Goal: Information Seeking & Learning: Learn about a topic

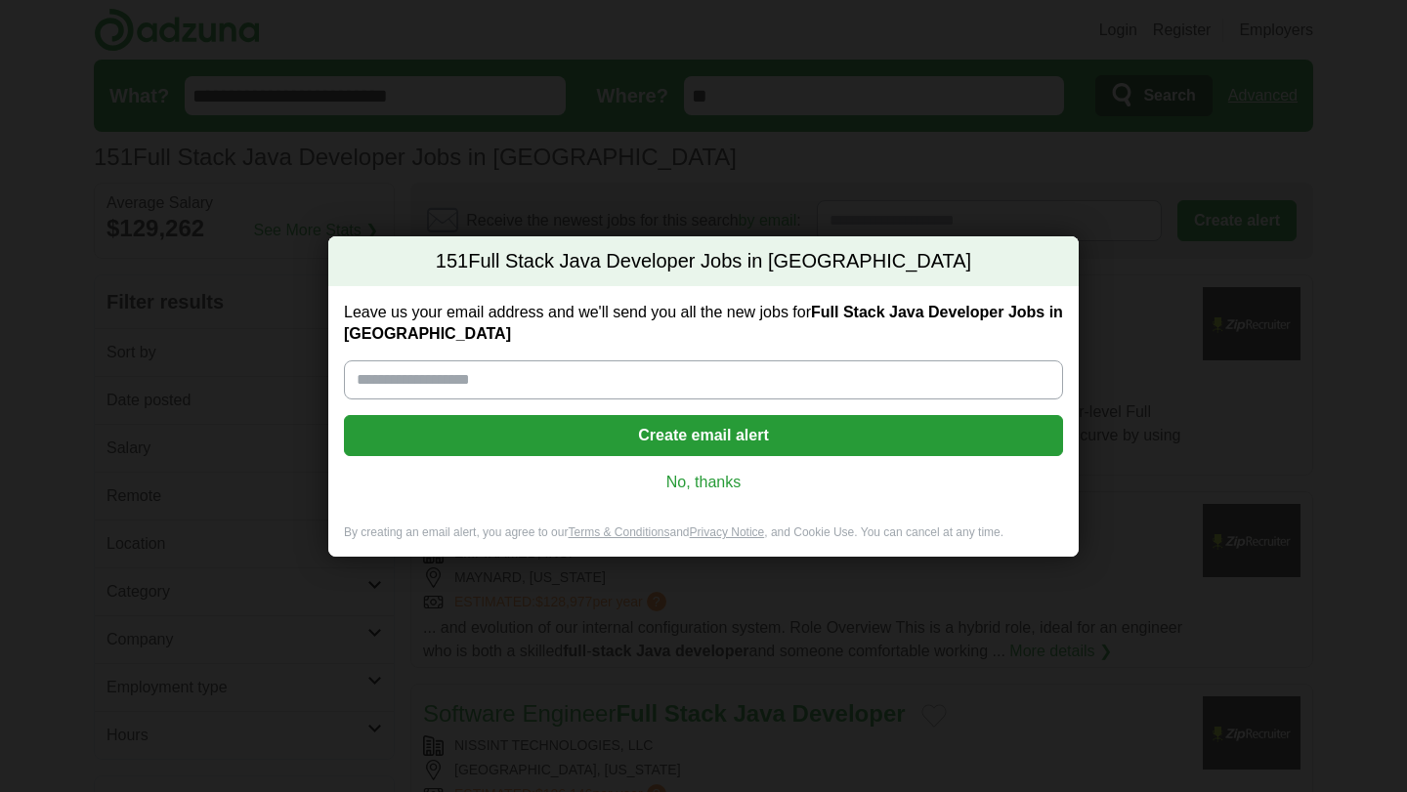
click at [723, 487] on link "No, thanks" at bounding box center [704, 482] width 688 height 21
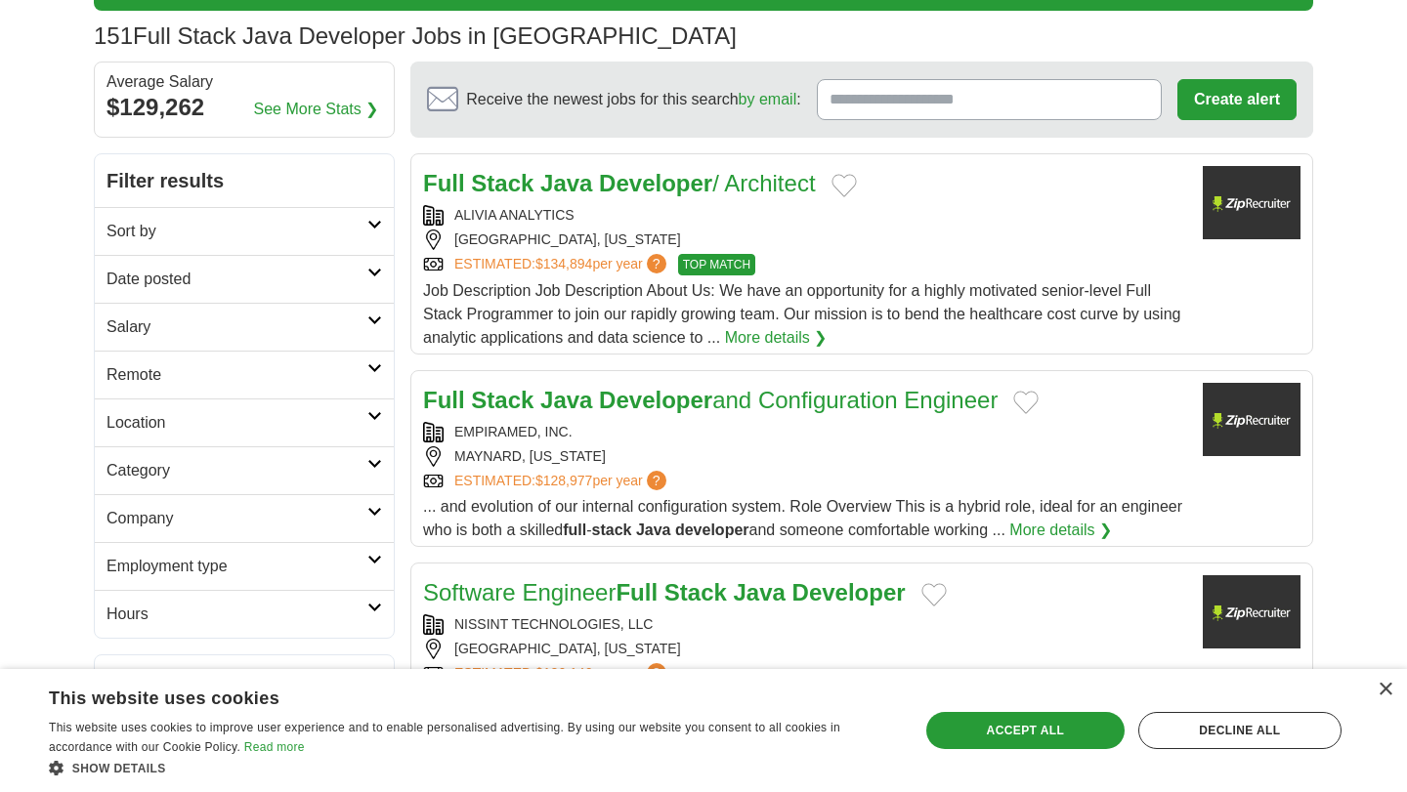
scroll to position [158, 0]
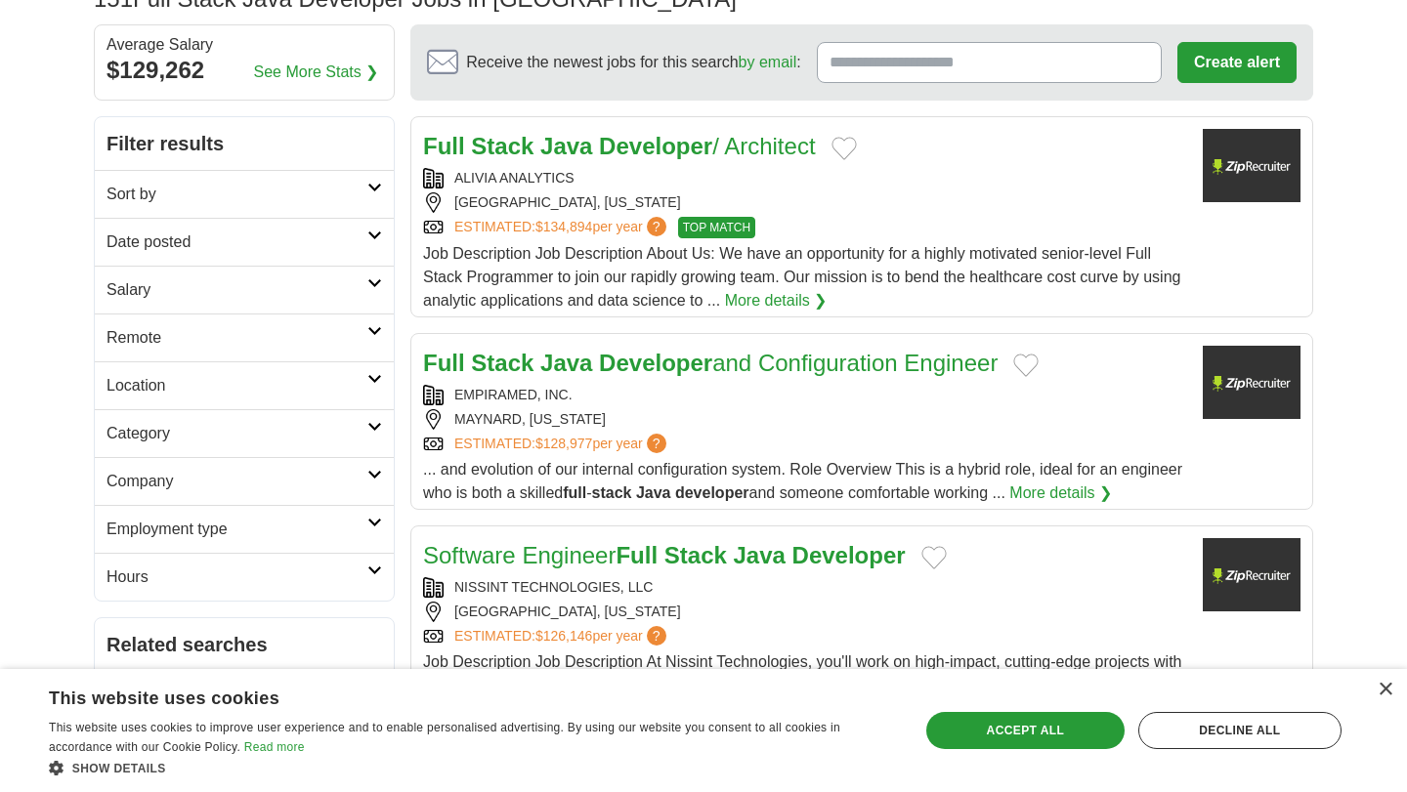
click at [164, 450] on link "Category" at bounding box center [244, 433] width 299 height 48
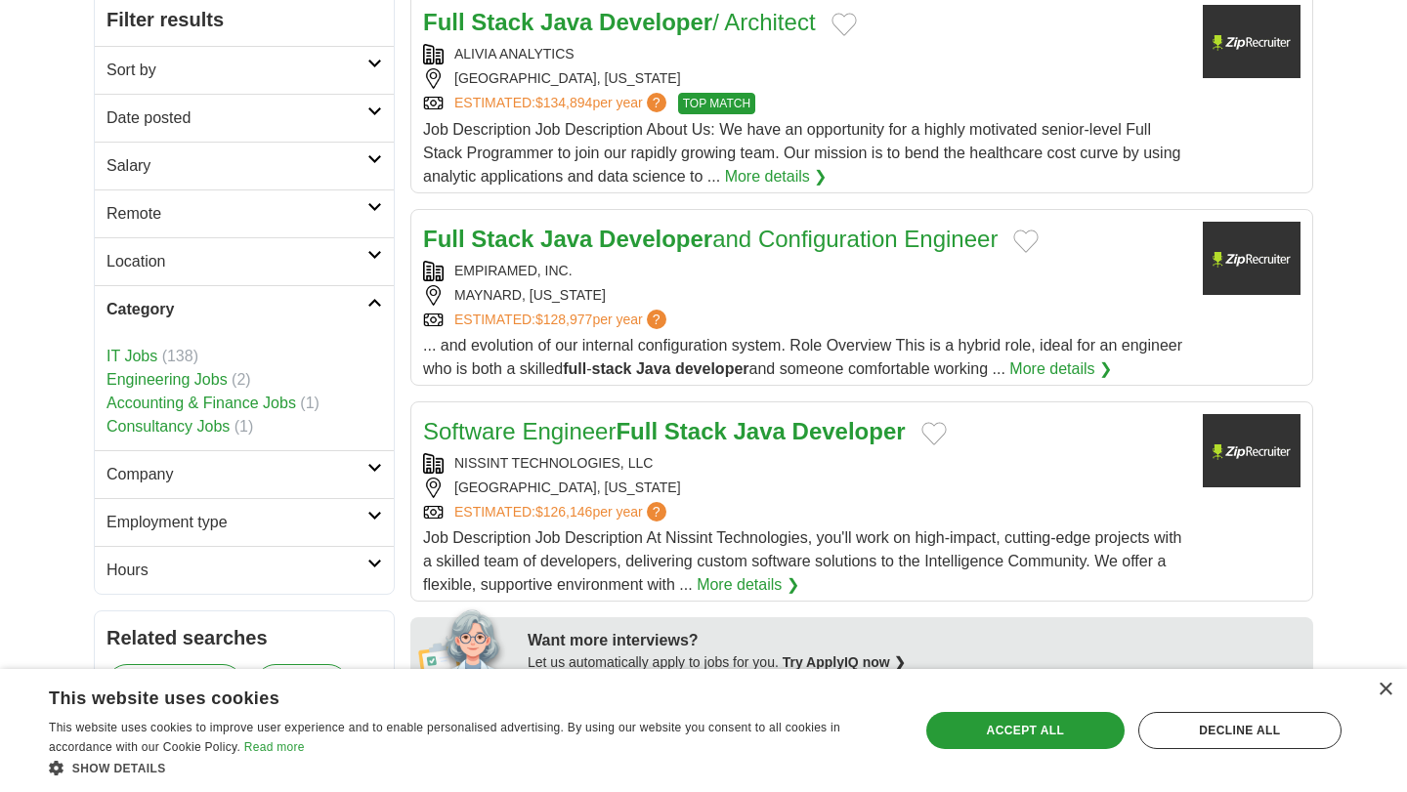
scroll to position [368, 0]
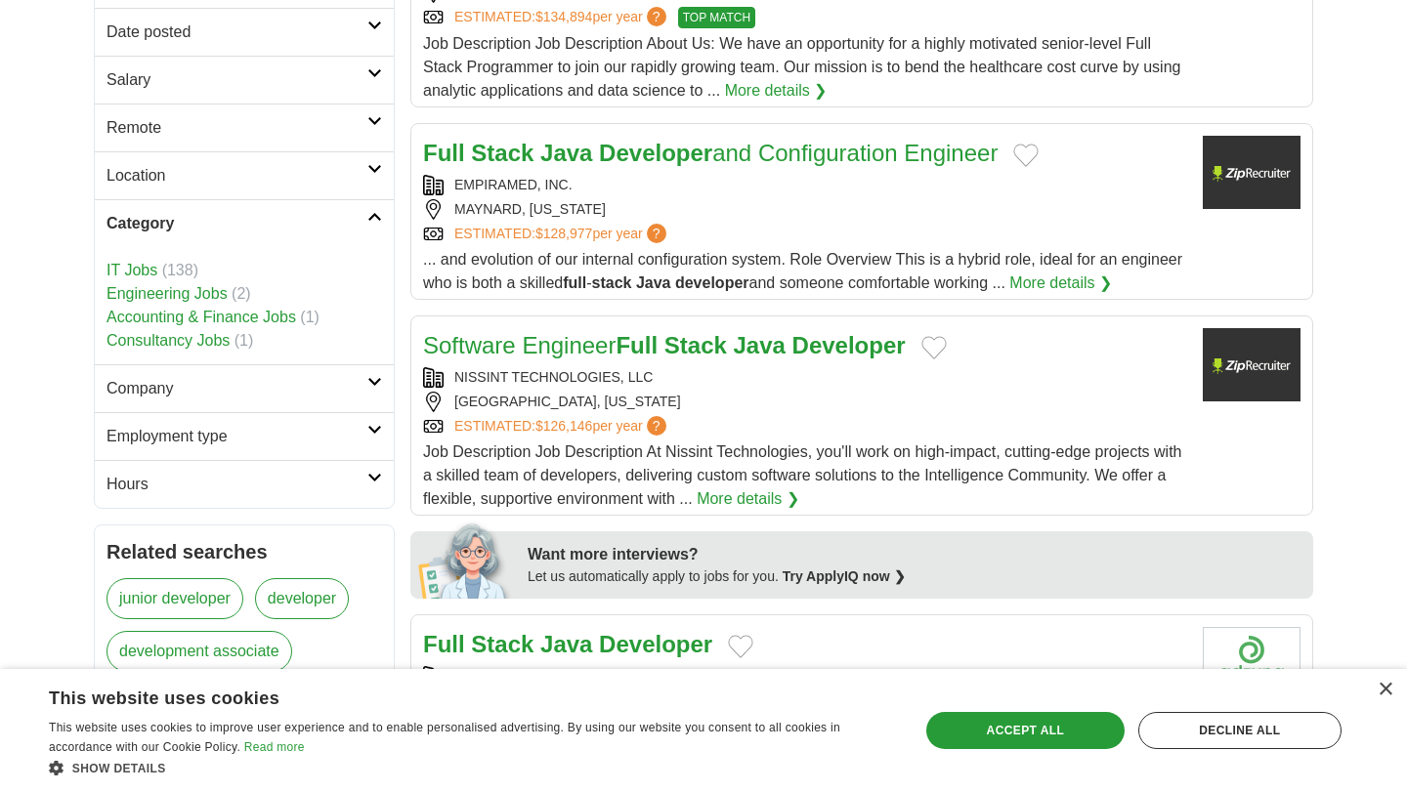
click at [168, 386] on h2 "Company" at bounding box center [236, 388] width 261 height 23
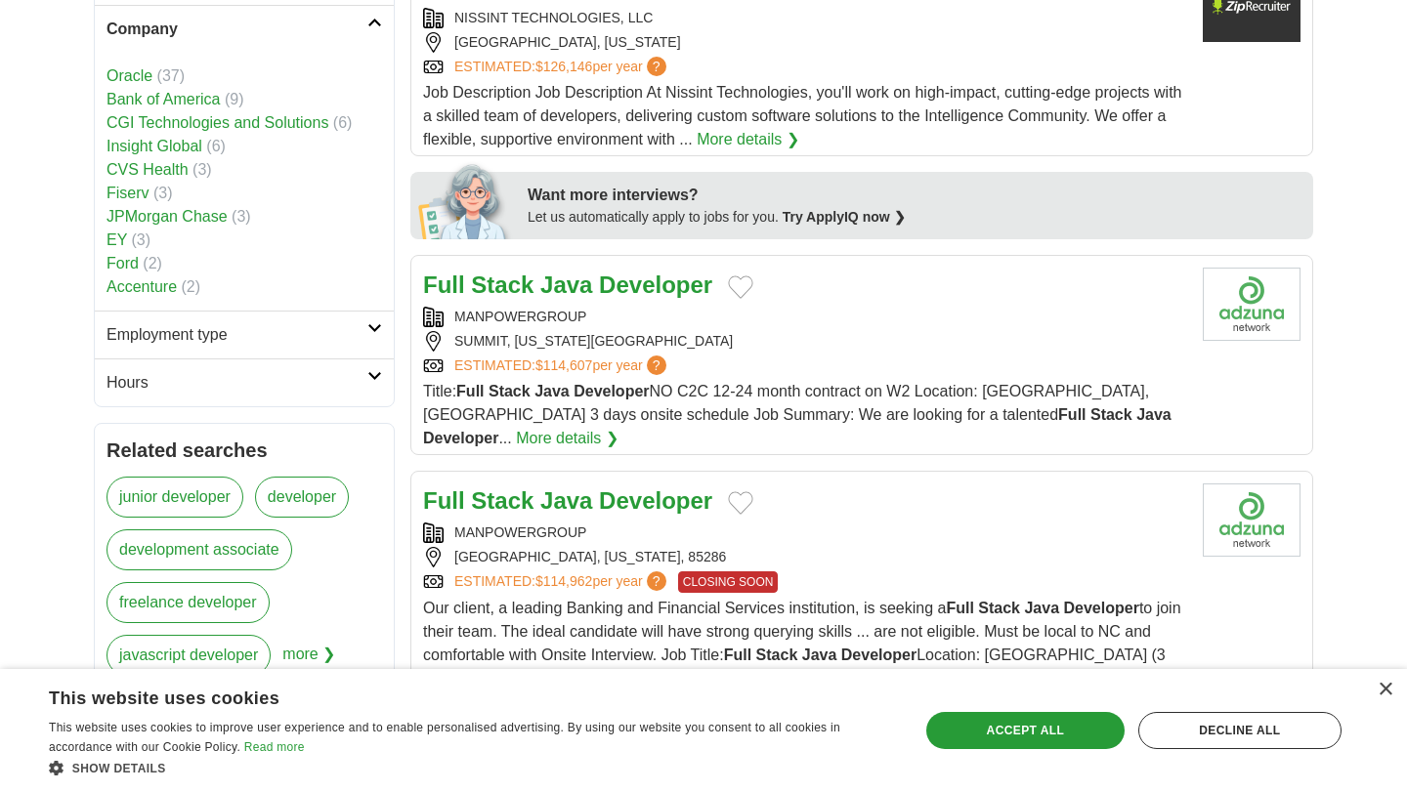
scroll to position [736, 0]
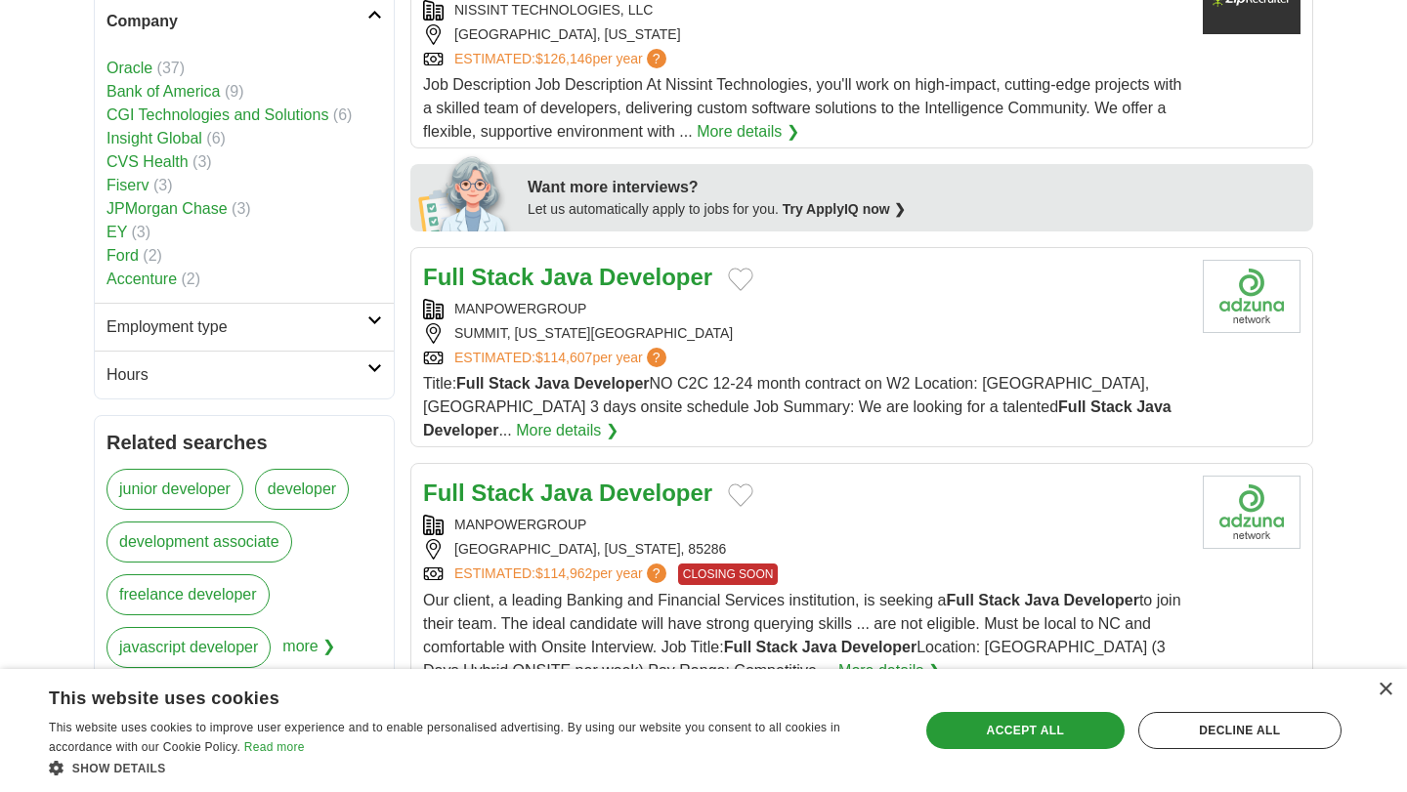
click at [179, 336] on h2 "Employment type" at bounding box center [236, 327] width 261 height 23
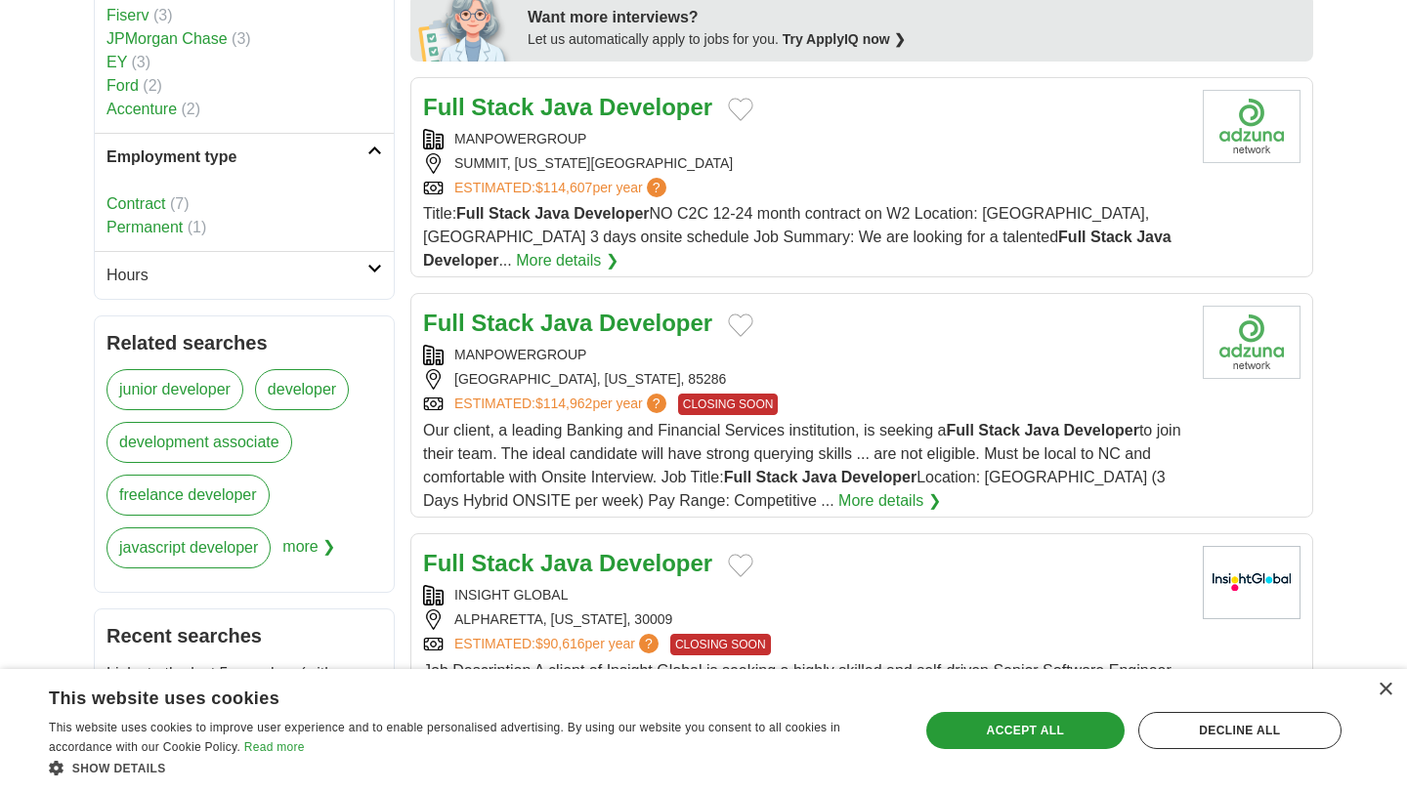
scroll to position [911, 0]
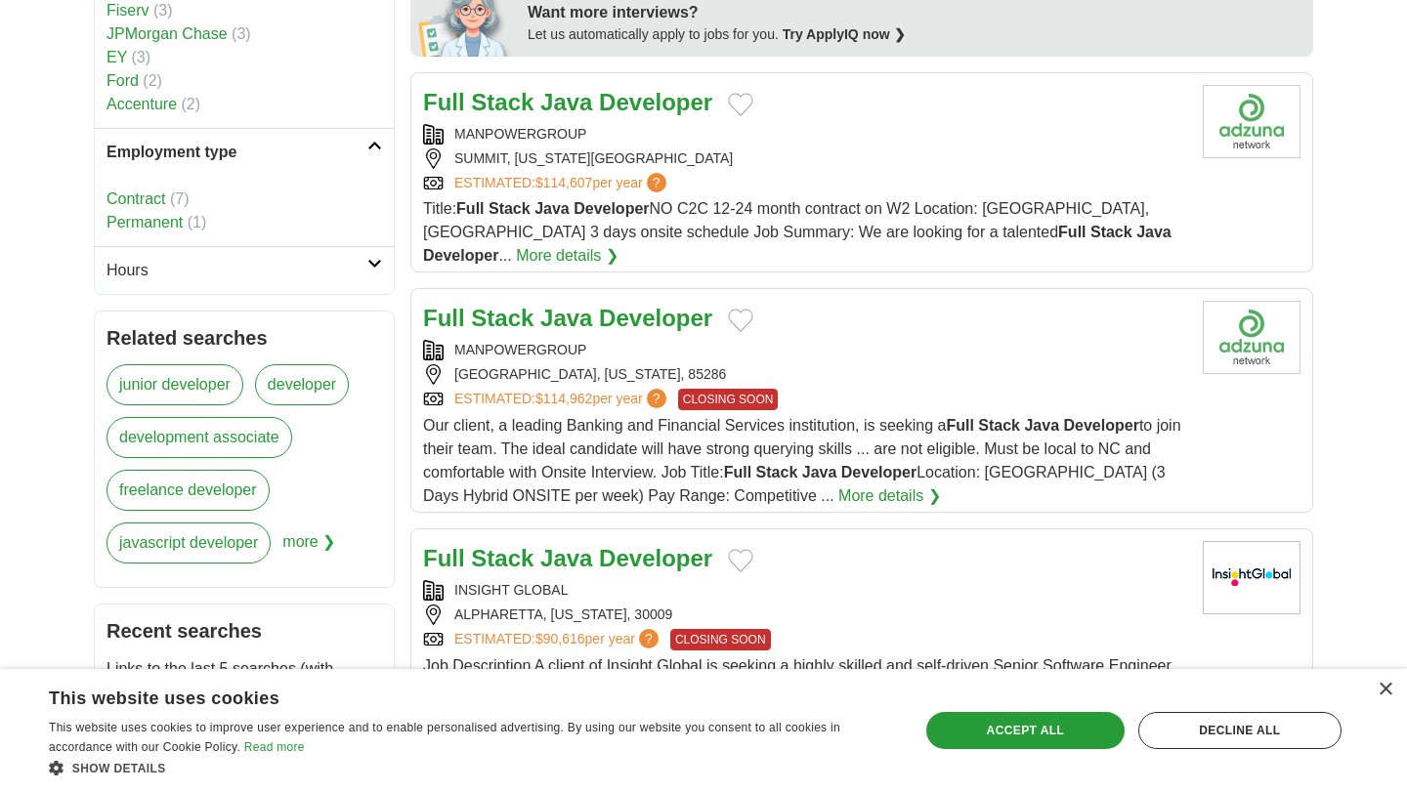
click at [139, 194] on link "Contract" at bounding box center [135, 199] width 59 height 17
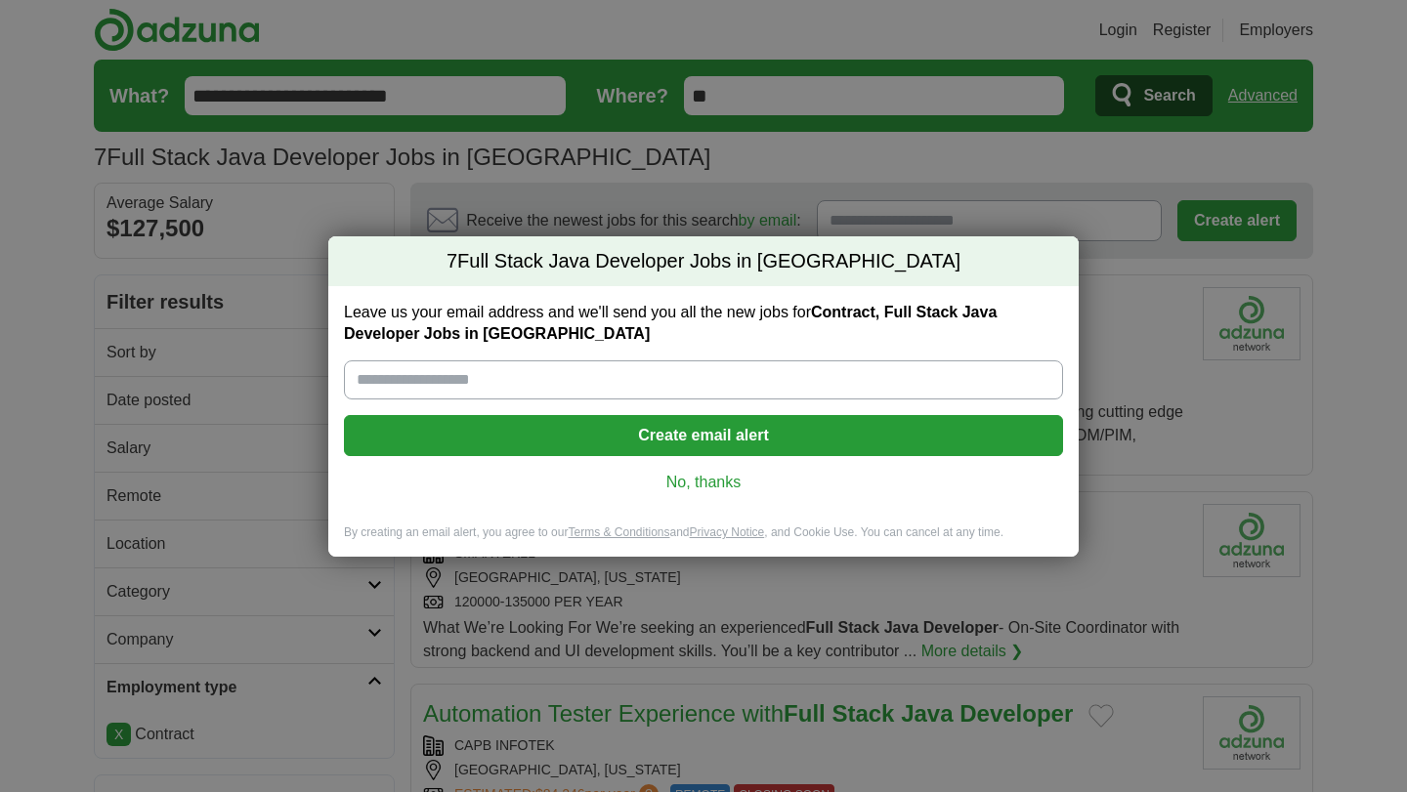
click at [687, 476] on link "No, thanks" at bounding box center [704, 482] width 688 height 21
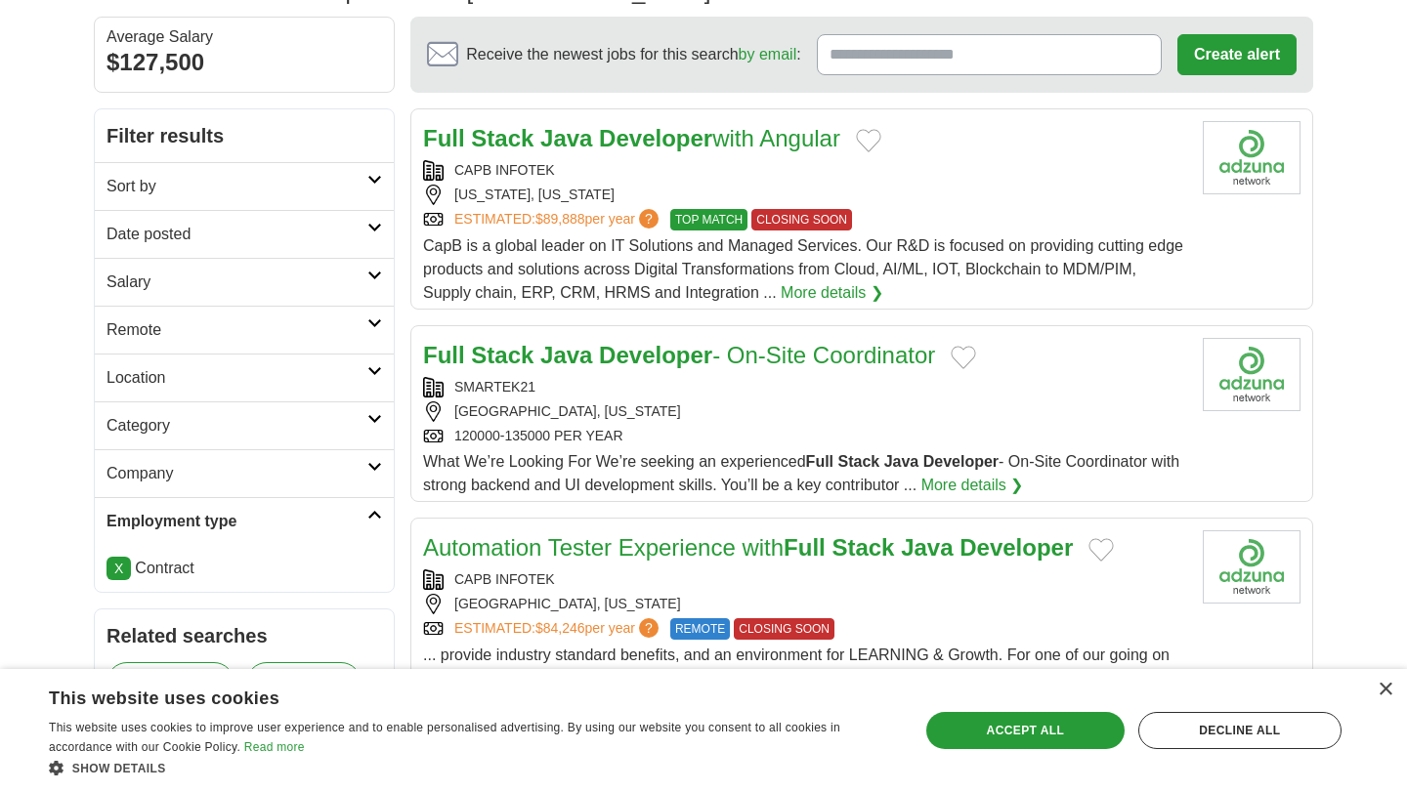
scroll to position [167, 0]
click at [561, 137] on strong "Java" at bounding box center [566, 137] width 52 height 26
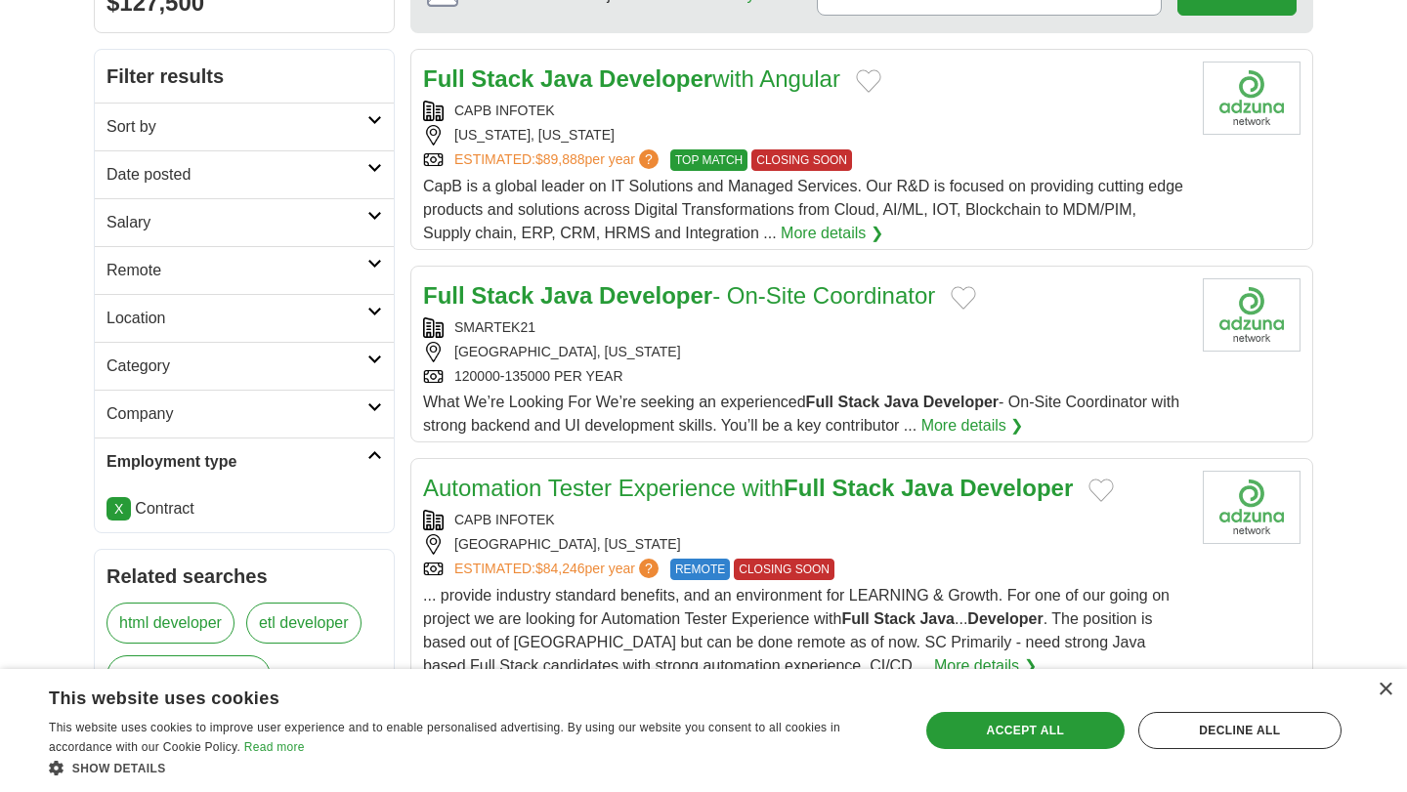
scroll to position [229, 0]
